Goal: Task Accomplishment & Management: Manage account settings

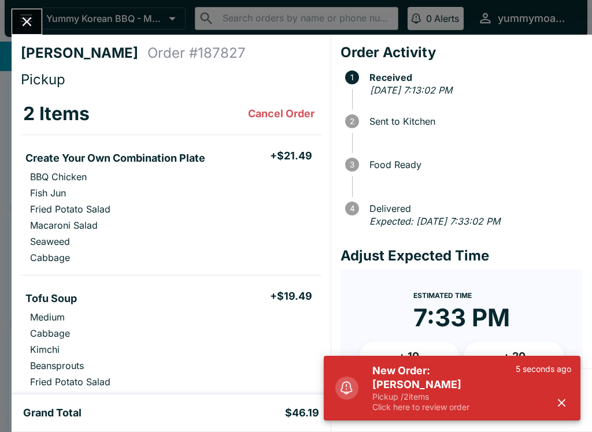
click at [549, 411] on div "5 seconds ago" at bounding box center [544, 388] width 56 height 49
click at [567, 408] on icon "button" at bounding box center [561, 403] width 13 height 13
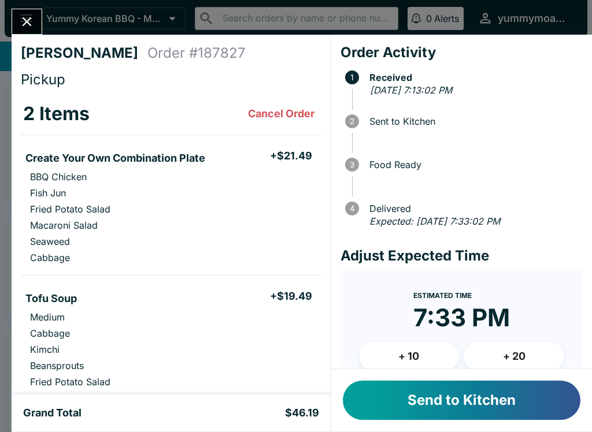
click at [537, 406] on button "Send to Kitchen" at bounding box center [462, 400] width 238 height 39
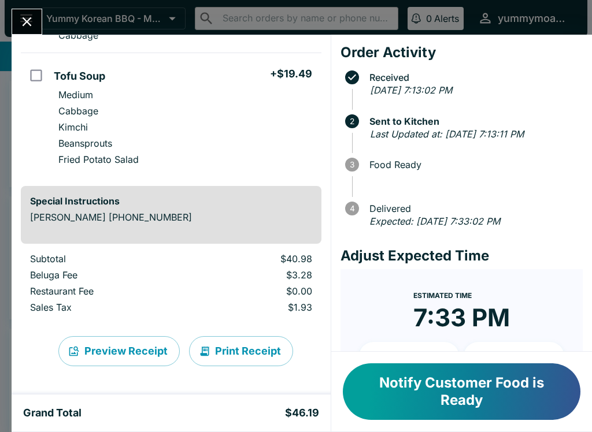
scroll to position [223, 0]
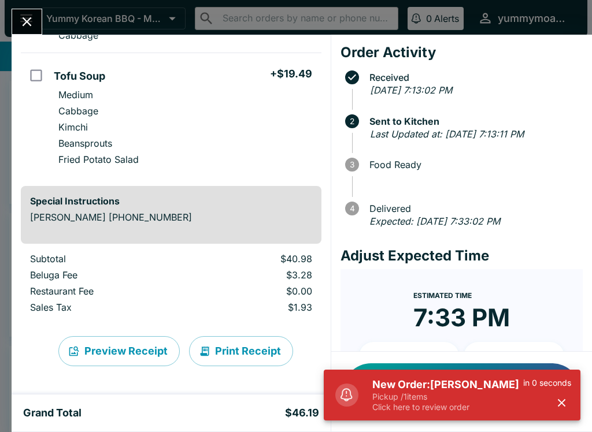
click at [457, 403] on p "Click here to review order" at bounding box center [447, 407] width 151 height 10
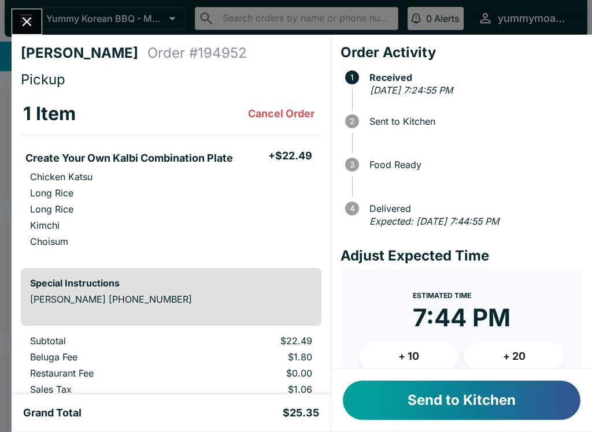
click at [501, 397] on button "Send to Kitchen" at bounding box center [462, 400] width 238 height 39
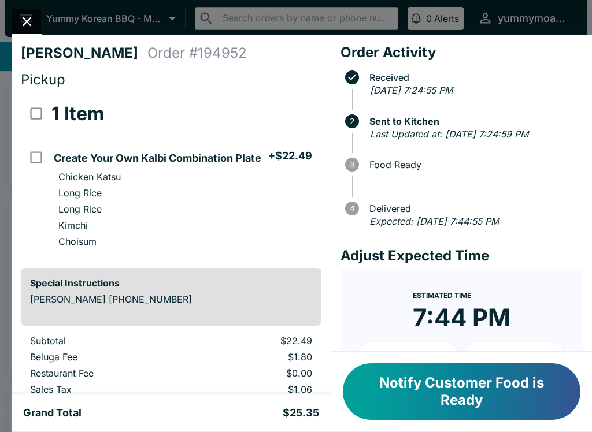
click at [465, 383] on button "Notify Customer Food is Ready" at bounding box center [462, 392] width 238 height 57
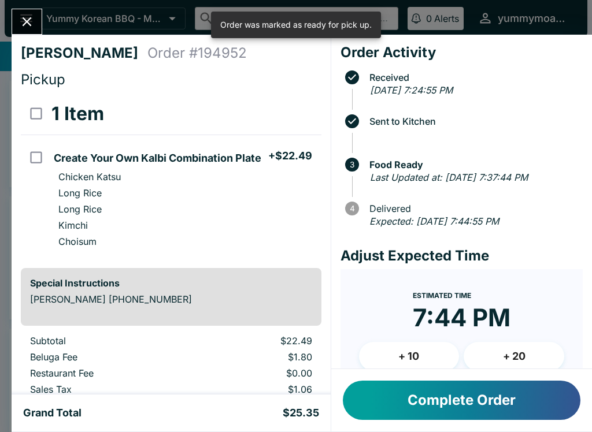
click at [30, 27] on icon "Close" at bounding box center [27, 22] width 16 height 16
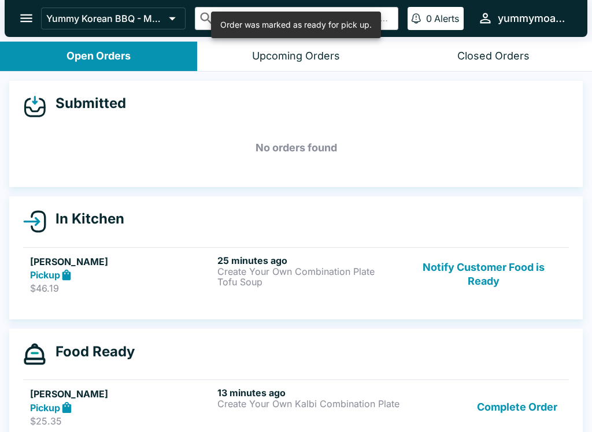
click at [493, 271] on button "Notify Customer Food is Ready" at bounding box center [483, 275] width 157 height 40
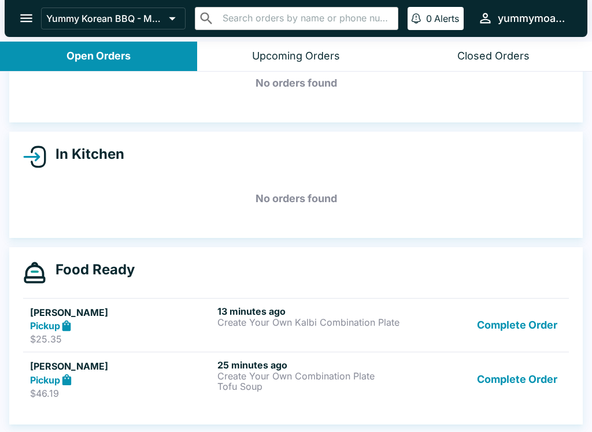
click at [511, 327] on button "Complete Order" at bounding box center [517, 326] width 90 height 40
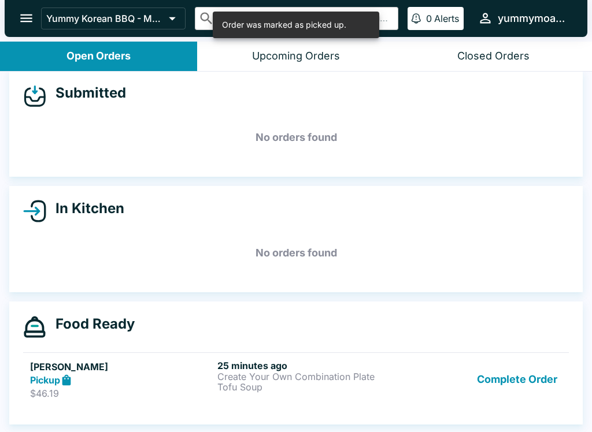
scroll to position [10, 0]
click at [505, 379] on button "Complete Order" at bounding box center [517, 380] width 90 height 40
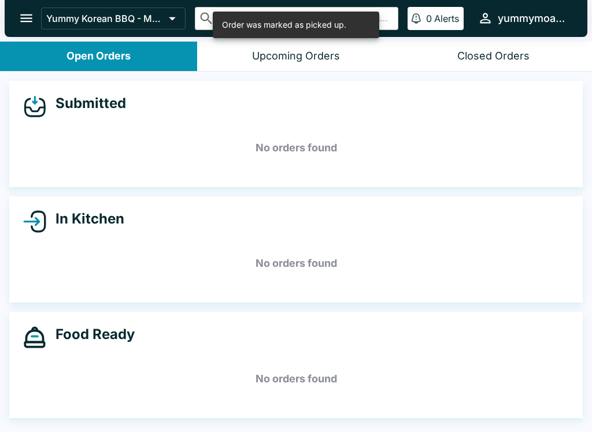
scroll to position [0, 0]
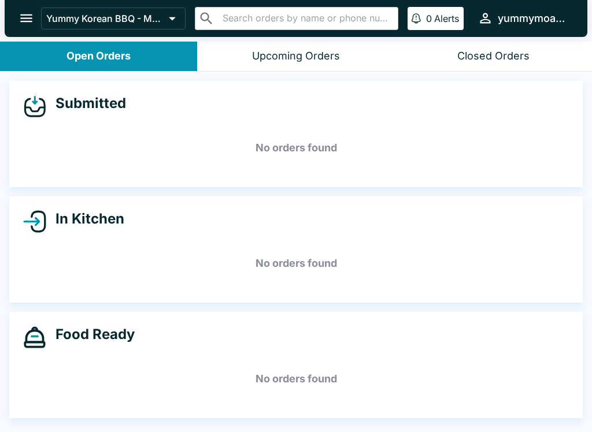
click at [497, 53] on div "Closed Orders" at bounding box center [493, 56] width 72 height 13
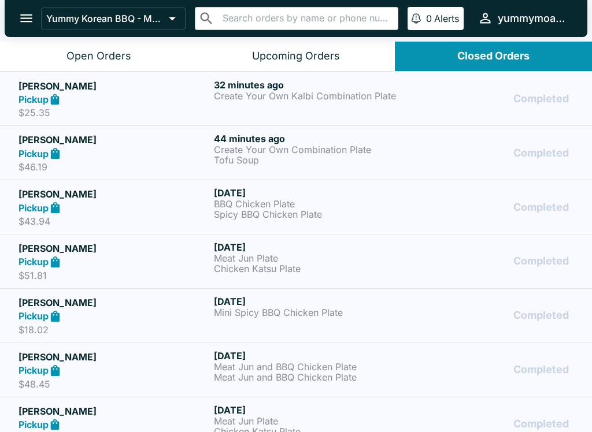
click at [264, 102] on div "32 minutes ago Create Your Own Kalbi Combination Plate" at bounding box center [309, 99] width 191 height 40
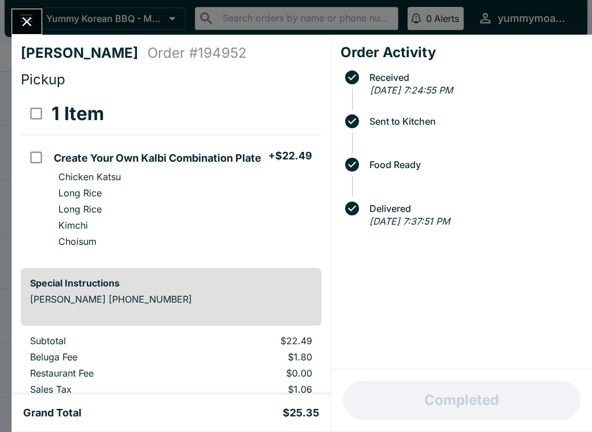
click at [30, 20] on icon "Close" at bounding box center [27, 21] width 9 height 9
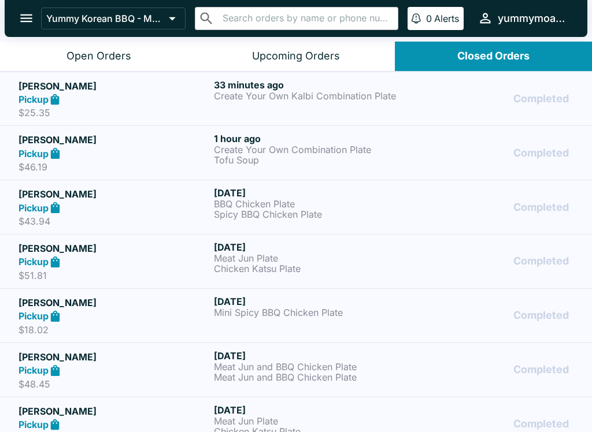
click at [93, 47] on button "Open Orders" at bounding box center [98, 56] width 197 height 29
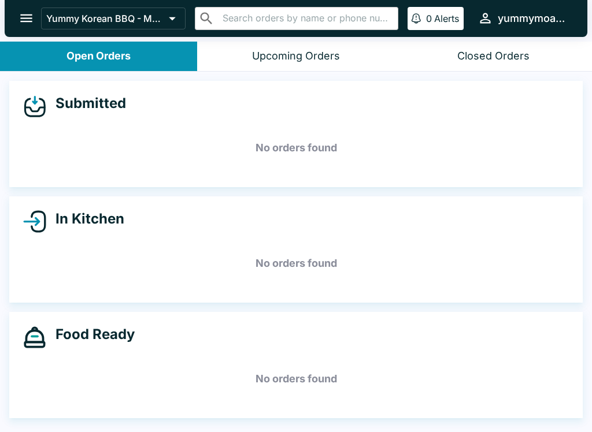
click at [485, 50] on div "Closed Orders" at bounding box center [493, 56] width 72 height 13
